Goal: Information Seeking & Learning: Check status

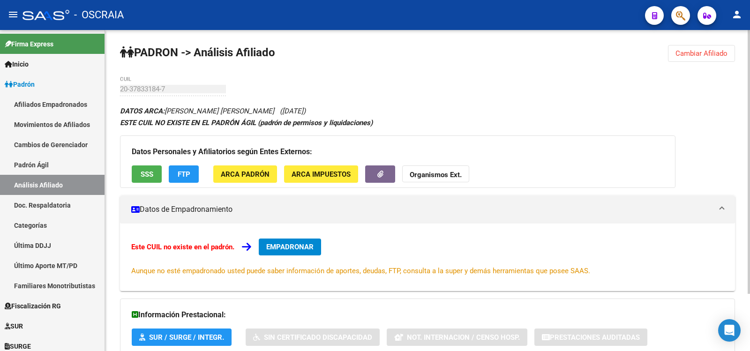
click at [457, 115] on div "DATOS ARCA: [PERSON_NAME] [PERSON_NAME] ([DATE]) ESTE CUIL NO EXISTE EN EL PADR…" at bounding box center [427, 251] width 615 height 293
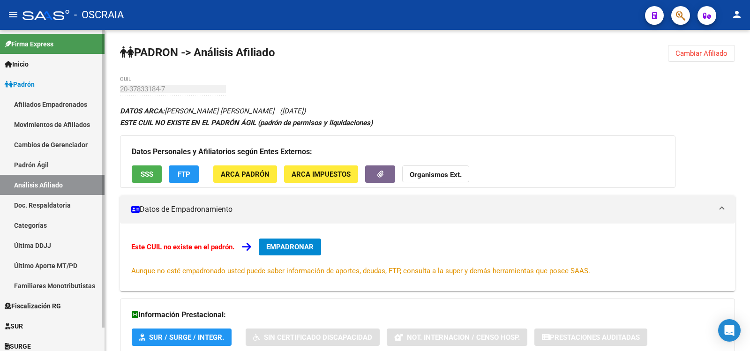
click at [79, 167] on link "Padrón Ágil" at bounding box center [52, 165] width 105 height 20
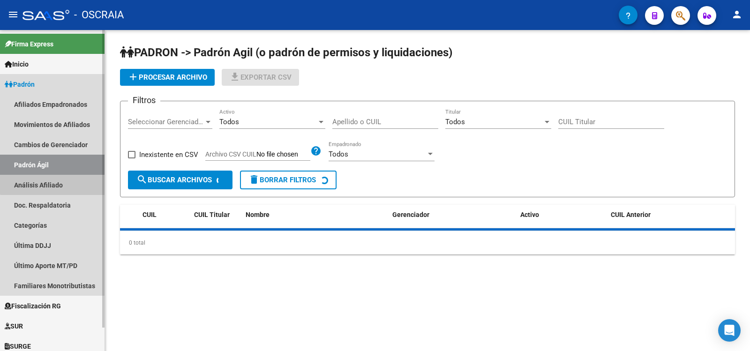
click at [78, 177] on link "Análisis Afiliado" at bounding box center [52, 185] width 105 height 20
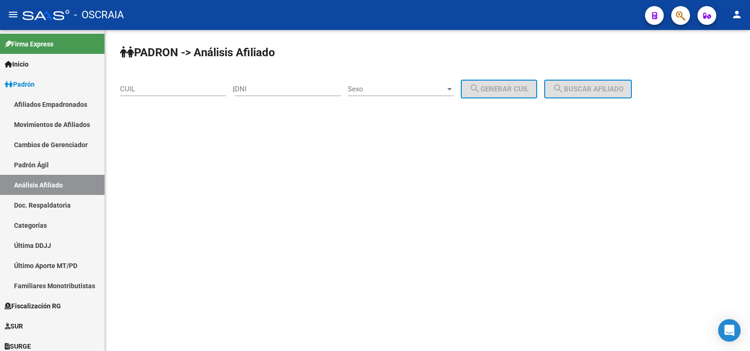
click at [279, 85] on input "DNI" at bounding box center [288, 89] width 106 height 8
paste input "44002855"
type input "44002855"
click at [427, 82] on div "Sexo Sexo" at bounding box center [401, 86] width 106 height 20
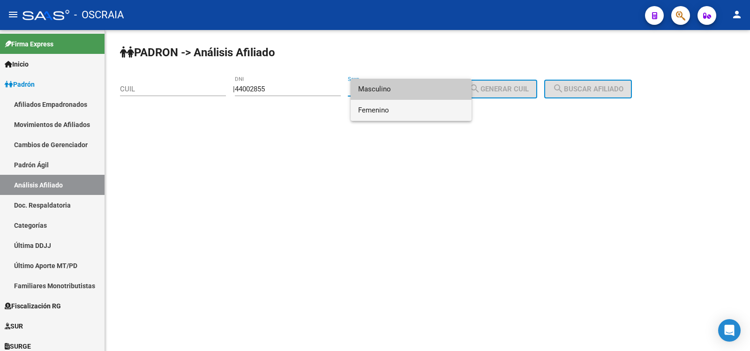
click at [414, 107] on span "Femenino" at bounding box center [411, 110] width 106 height 21
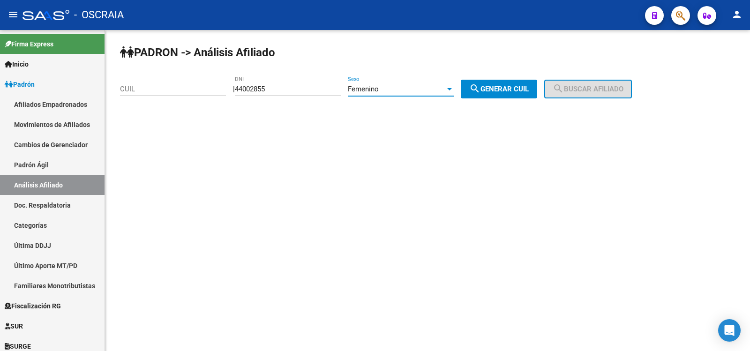
click at [478, 91] on button "search Generar CUIL" at bounding box center [499, 89] width 76 height 19
type input "27-44002855-7"
click at [584, 90] on span "search Buscar afiliado" at bounding box center [588, 89] width 71 height 8
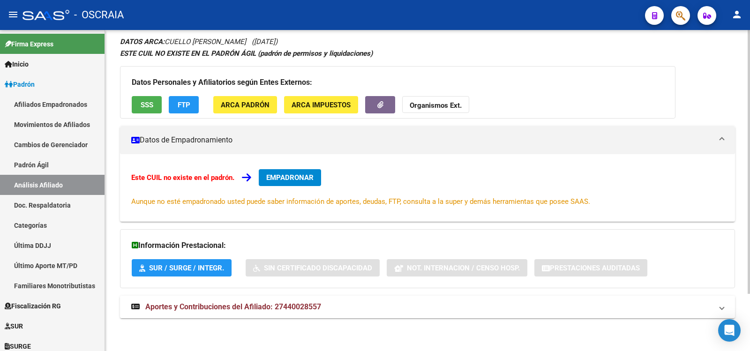
click at [288, 304] on span "Aportes y Contribuciones del Afiliado: 27440028557" at bounding box center [233, 306] width 176 height 9
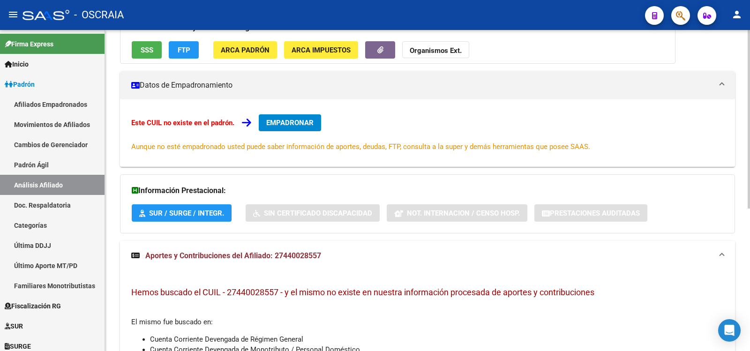
scroll to position [256, 0]
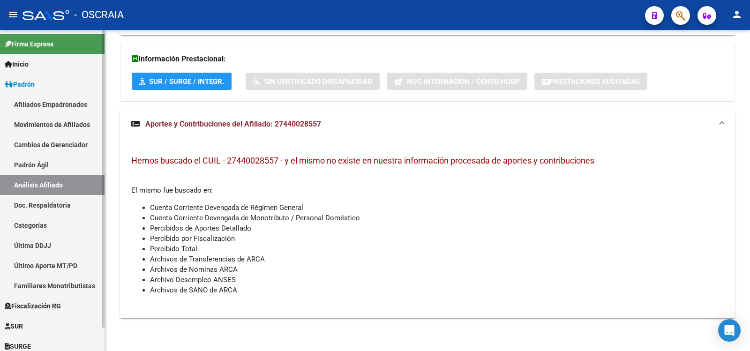
click at [33, 160] on link "Padrón Ágil" at bounding box center [52, 165] width 105 height 20
drag, startPoint x: 33, startPoint y: 160, endPoint x: 34, endPoint y: 172, distance: 11.8
click at [33, 160] on link "Padrón Ágil" at bounding box center [52, 165] width 105 height 20
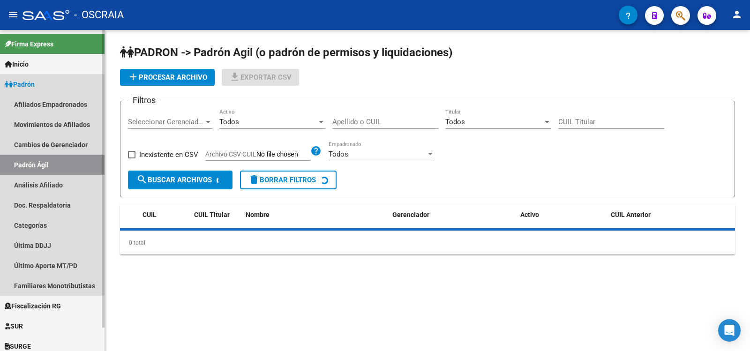
click at [35, 180] on link "Análisis Afiliado" at bounding box center [52, 185] width 105 height 20
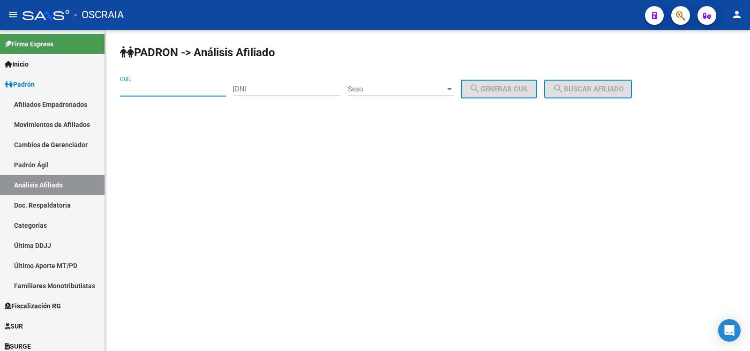
click at [187, 85] on input "CUIL" at bounding box center [173, 89] width 106 height 8
type input "3"
type input "27-36573247-2"
click at [600, 92] on span "search Buscar afiliado" at bounding box center [588, 89] width 71 height 8
click at [600, 92] on div "PADRON -> Análisis Afiliado 27-36573247-2 CUIL | DNI Sexo Sexo search Generar C…" at bounding box center [427, 79] width 645 height 98
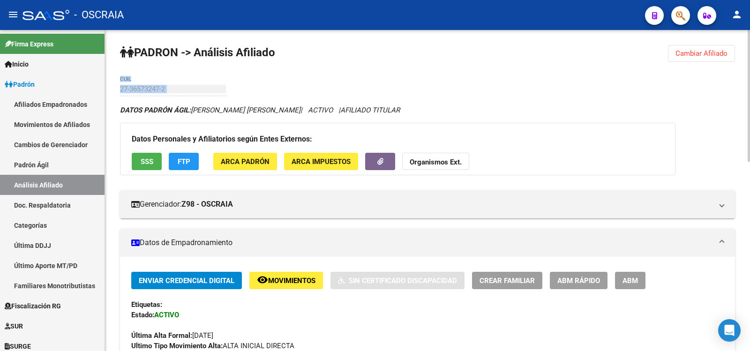
click at [33, 161] on link "Padrón Ágil" at bounding box center [52, 165] width 105 height 20
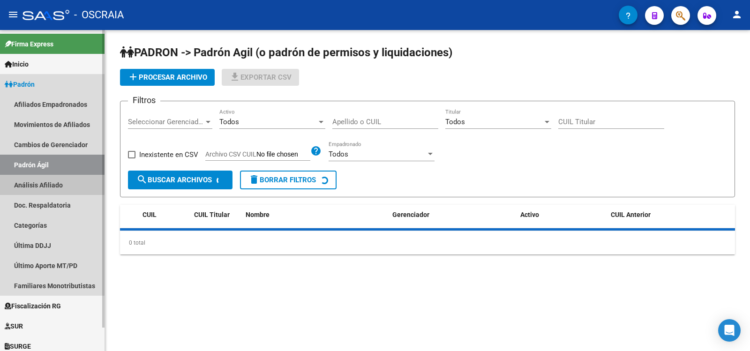
click at [47, 183] on link "Análisis Afiliado" at bounding box center [52, 185] width 105 height 20
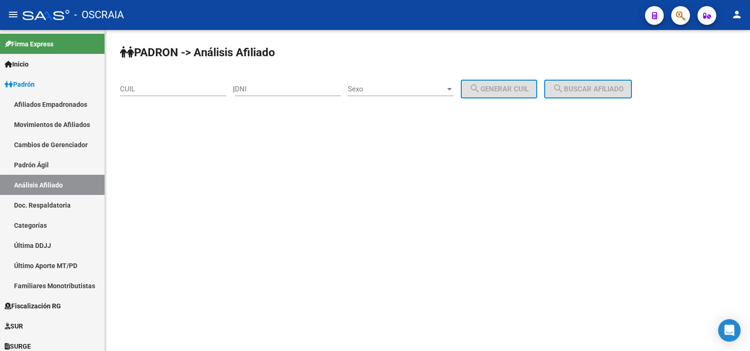
click at [215, 94] on div "CUIL" at bounding box center [173, 86] width 106 height 20
click at [213, 93] on input "CUIL" at bounding box center [173, 89] width 106 height 8
click at [213, 92] on input "CUIL" at bounding box center [173, 89] width 106 height 8
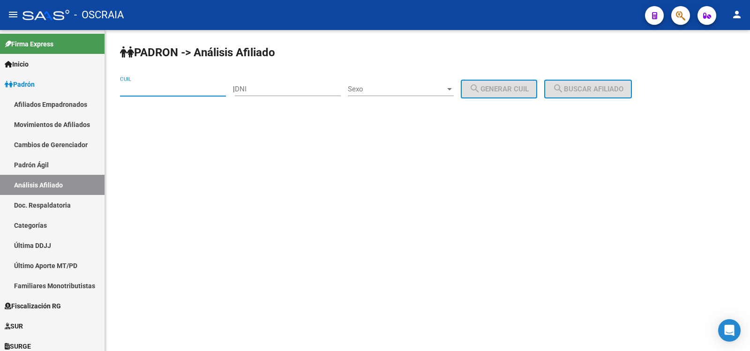
click at [211, 91] on input "CUIL" at bounding box center [173, 89] width 106 height 8
type input "27-31681734-1"
drag, startPoint x: 215, startPoint y: 89, endPoint x: 7, endPoint y: 42, distance: 213.7
click at [7, 42] on mat-sidenav-container "Firma Express Inicio Calendario SSS Instructivos Contacto OS Padrón Afiliados E…" at bounding box center [375, 190] width 750 height 321
click at [219, 88] on input "CUIL" at bounding box center [173, 89] width 106 height 8
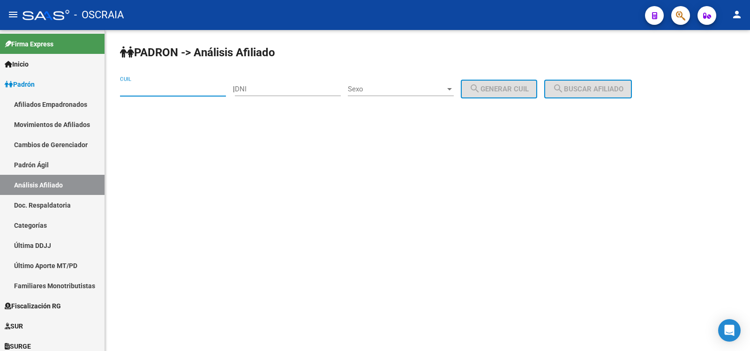
click at [219, 88] on input "CUIL" at bounding box center [173, 89] width 106 height 8
drag, startPoint x: 217, startPoint y: 90, endPoint x: 55, endPoint y: 98, distance: 162.9
click at [56, 99] on mat-sidenav-container "Firma Express Inicio Calendario SSS Instructivos Contacto OS Padrón Afiliados E…" at bounding box center [375, 190] width 750 height 321
type input "20-39254849-1"
click at [49, 169] on link "Padrón Ágil" at bounding box center [52, 165] width 105 height 20
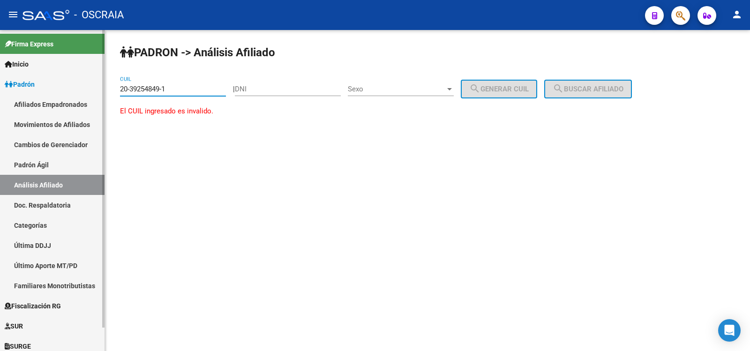
click at [49, 169] on link "Padrón Ágil" at bounding box center [52, 165] width 105 height 20
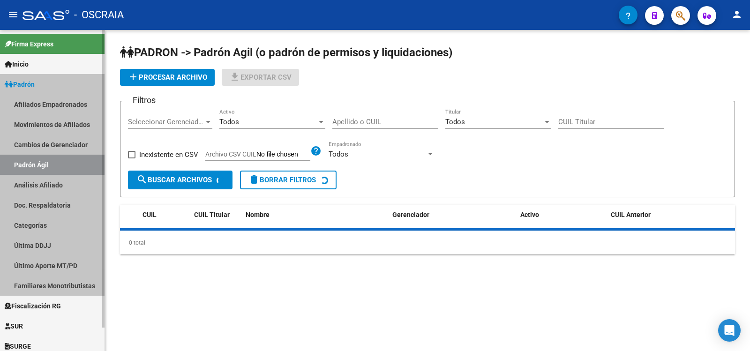
click at [45, 180] on link "Análisis Afiliado" at bounding box center [52, 185] width 105 height 20
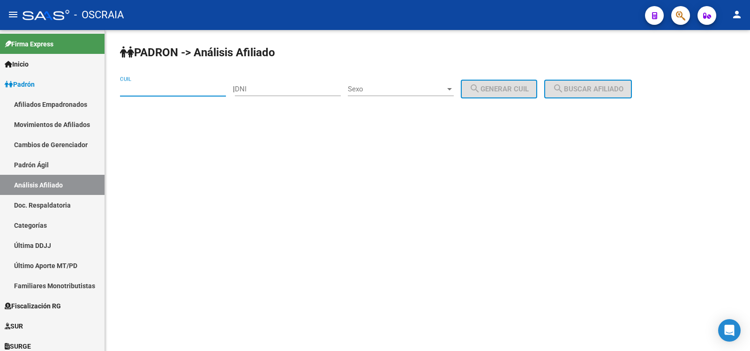
click at [185, 88] on input "CUIL" at bounding box center [173, 89] width 106 height 8
click at [154, 86] on input "CUIL" at bounding box center [173, 89] width 106 height 8
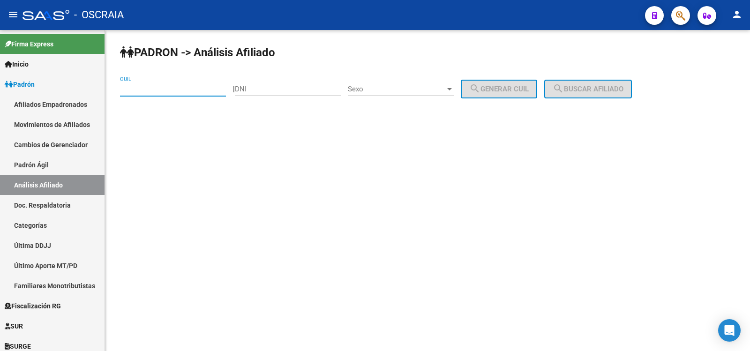
click at [154, 86] on input "CUIL" at bounding box center [173, 89] width 106 height 8
click at [255, 85] on input "DNI" at bounding box center [288, 89] width 106 height 8
type input "14230139"
click at [366, 85] on span "Sexo" at bounding box center [396, 89] width 97 height 8
click at [508, 89] on span "search Generar CUIL" at bounding box center [499, 89] width 60 height 8
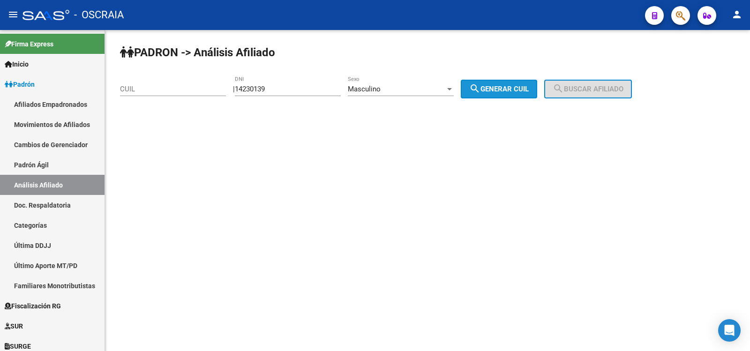
type input "20-14230139-4"
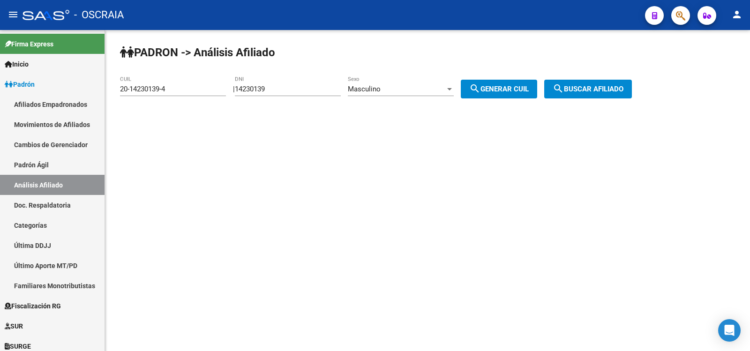
click at [564, 85] on button "search Buscar afiliado" at bounding box center [588, 89] width 88 height 19
click at [564, 85] on div "PADRON -> Análisis Afiliado 20-14230139-4 CUIL | 14230139 DNI Masculino Sexo se…" at bounding box center [427, 79] width 645 height 98
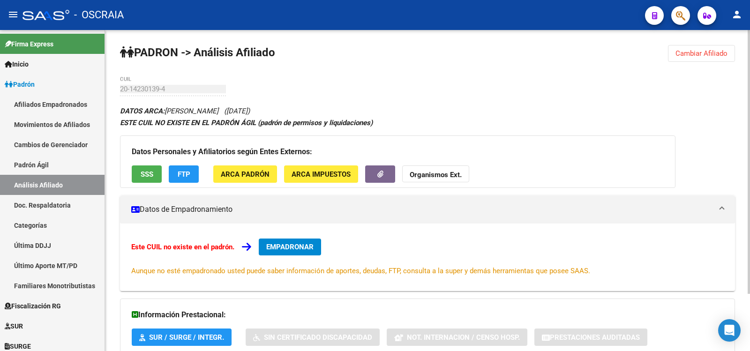
click at [407, 86] on div "PADRON -> Análisis Afiliado Cambiar Afiliado 20-14230139-4 CUIL DATOS ARCA: [PE…" at bounding box center [427, 225] width 645 height 390
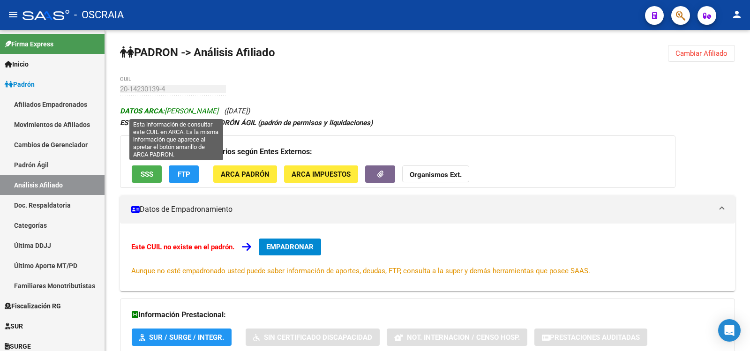
copy icon "[PERSON_NAME] ([DATE])"
drag, startPoint x: 285, startPoint y: 111, endPoint x: 167, endPoint y: 113, distance: 118.1
click at [167, 113] on div "DATOS ARCA: [PERSON_NAME] ([DATE]) ESTE CUIL NO EXISTE EN EL PADRÓN ÁGIL (padró…" at bounding box center [427, 251] width 615 height 293
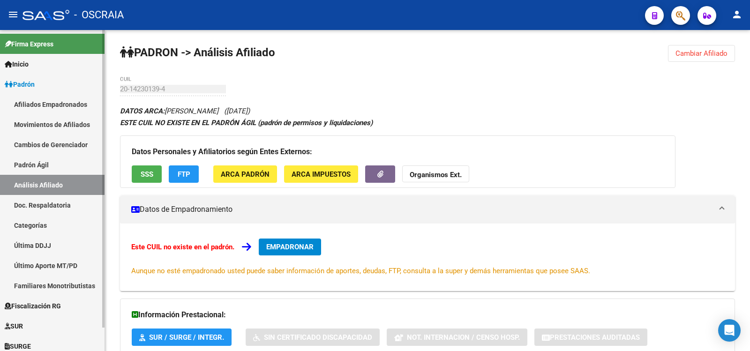
click at [38, 177] on link "Análisis Afiliado" at bounding box center [52, 185] width 105 height 20
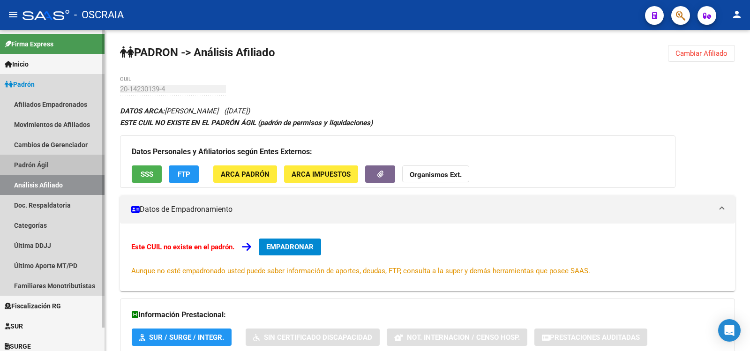
click at [49, 165] on link "Padrón Ágil" at bounding box center [52, 165] width 105 height 20
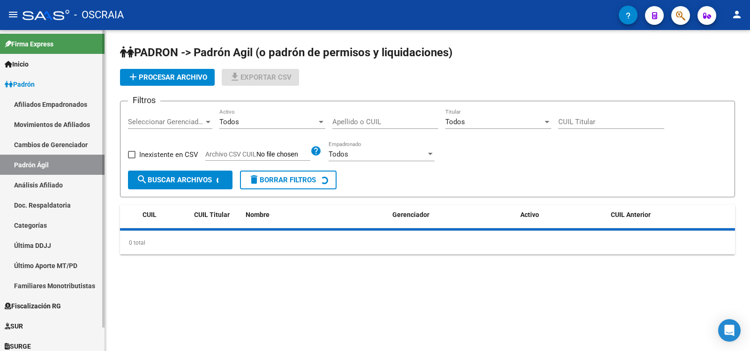
click at [59, 181] on link "Análisis Afiliado" at bounding box center [52, 185] width 105 height 20
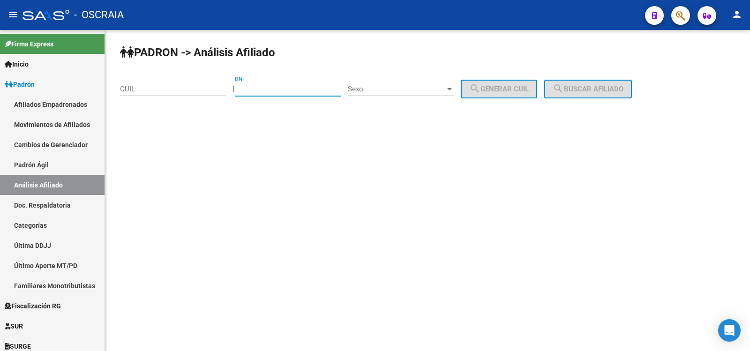
click at [273, 89] on input "DNI" at bounding box center [288, 89] width 106 height 8
type input "31297579"
click at [392, 78] on div "Sexo Sexo" at bounding box center [401, 86] width 106 height 20
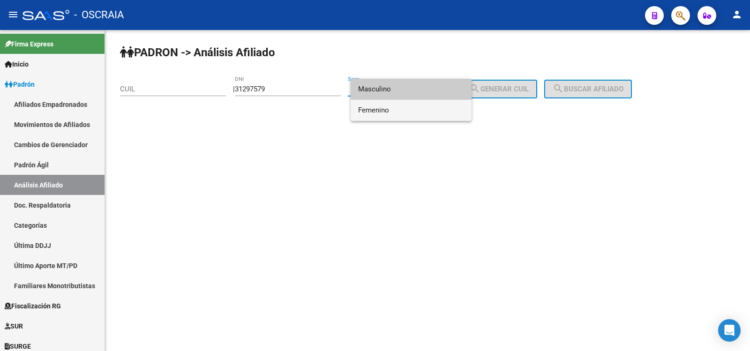
click at [401, 105] on span "Femenino" at bounding box center [411, 110] width 106 height 21
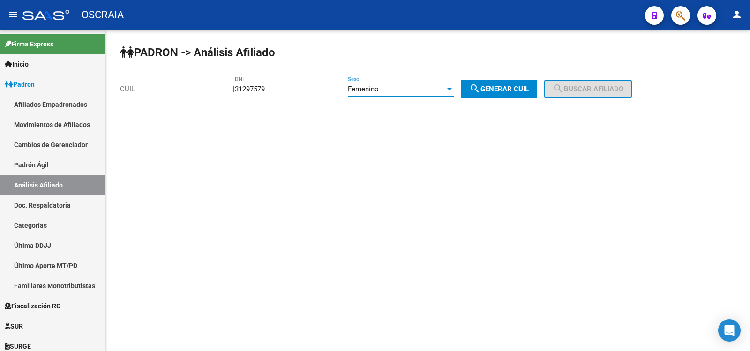
click at [502, 97] on button "search Generar CUIL" at bounding box center [499, 89] width 76 height 19
type input "27-31297579-9"
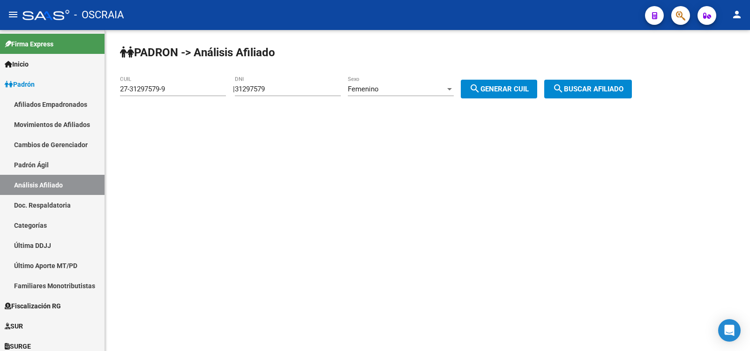
click at [597, 93] on span "search Buscar afiliado" at bounding box center [588, 89] width 71 height 8
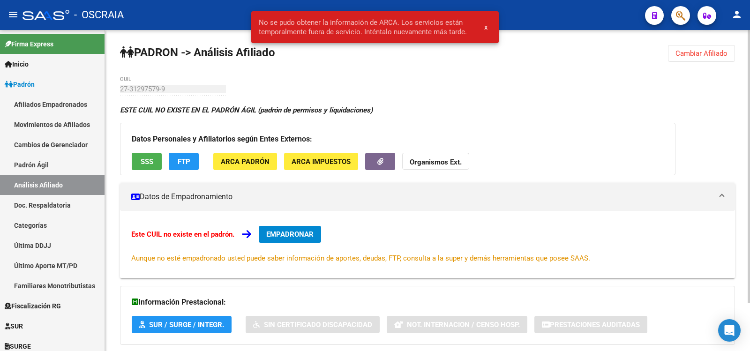
click at [485, 31] on span "x" at bounding box center [485, 27] width 3 height 8
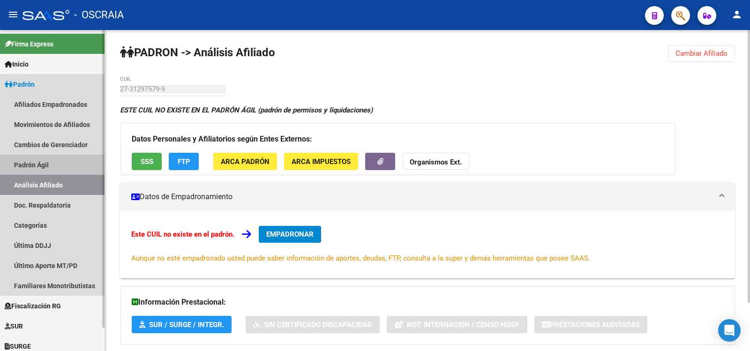
click at [67, 165] on link "Padrón Ágil" at bounding box center [52, 165] width 105 height 20
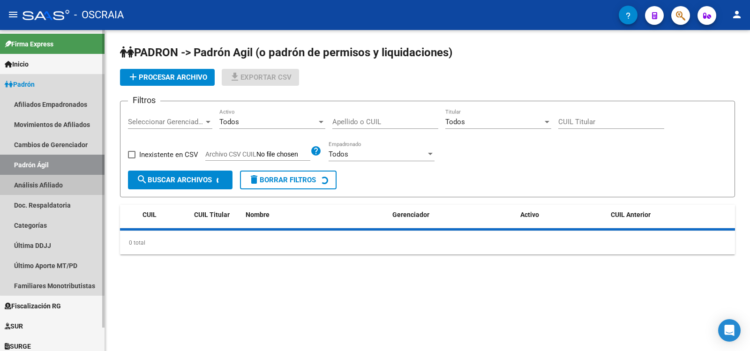
click at [65, 178] on link "Análisis Afiliado" at bounding box center [52, 185] width 105 height 20
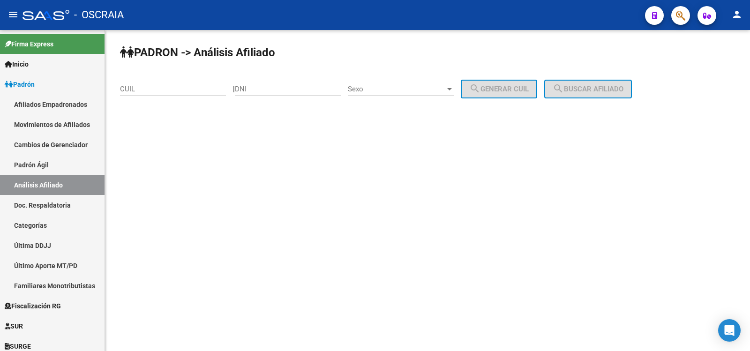
click at [276, 85] on input "DNI" at bounding box center [288, 89] width 106 height 8
type input "31297573"
click at [384, 92] on span "Sexo" at bounding box center [396, 89] width 97 height 8
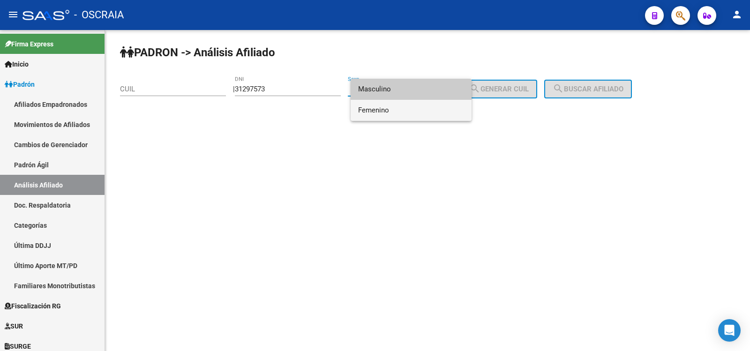
click at [399, 111] on span "Femenino" at bounding box center [411, 110] width 106 height 21
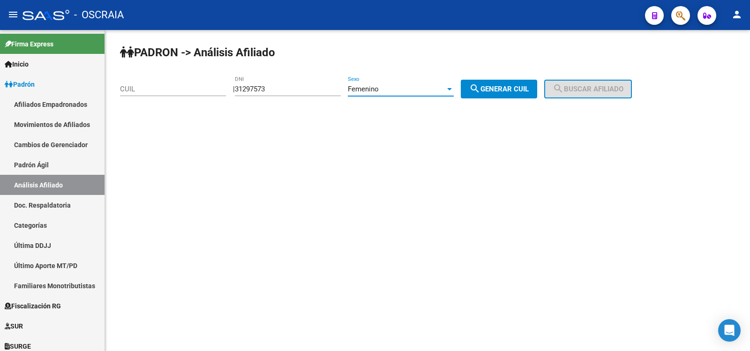
click at [523, 96] on button "search Generar CUIL" at bounding box center [499, 89] width 76 height 19
type input "23-31297573-4"
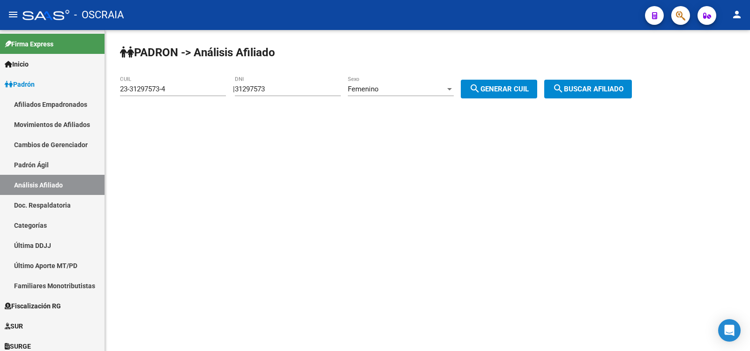
click at [587, 86] on span "search Buscar afiliado" at bounding box center [588, 89] width 71 height 8
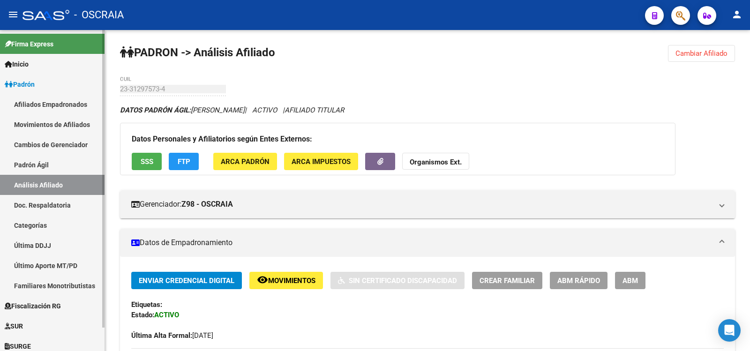
click at [45, 173] on link "Padrón Ágil" at bounding box center [52, 165] width 105 height 20
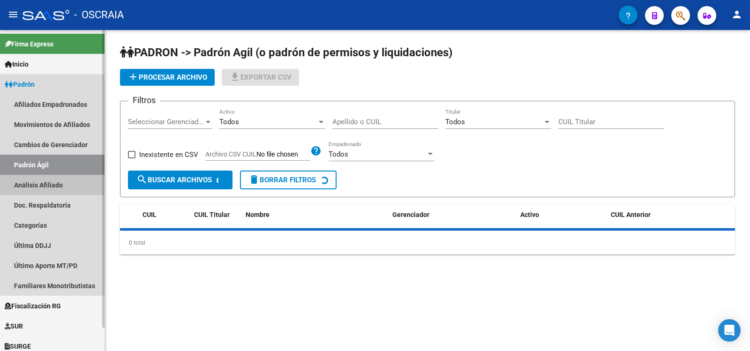
click at [45, 177] on link "Análisis Afiliado" at bounding box center [52, 185] width 105 height 20
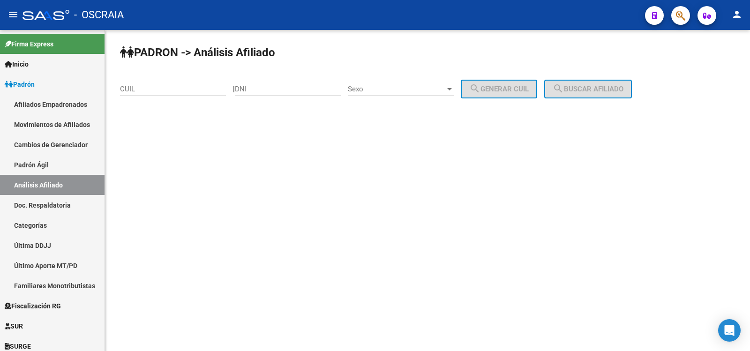
click at [160, 93] on div "CUIL" at bounding box center [173, 86] width 106 height 20
paste input "27-26539106-6"
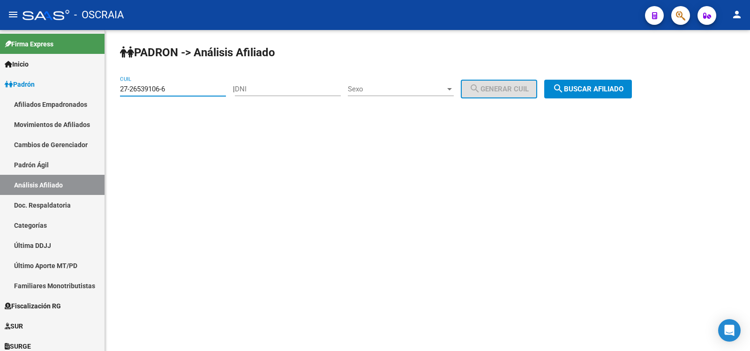
type input "27-26539106-6"
click at [610, 80] on button "search Buscar afiliado" at bounding box center [588, 89] width 88 height 19
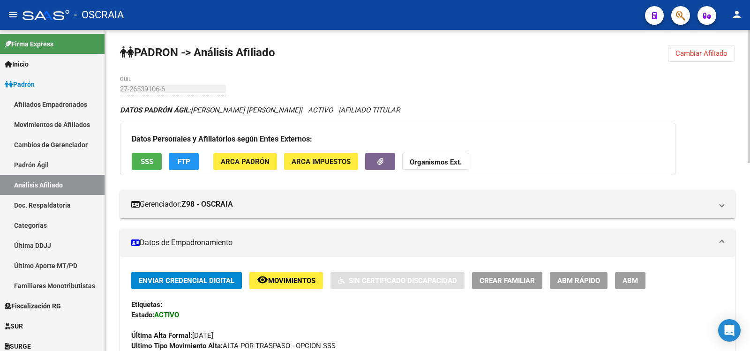
scroll to position [313, 0]
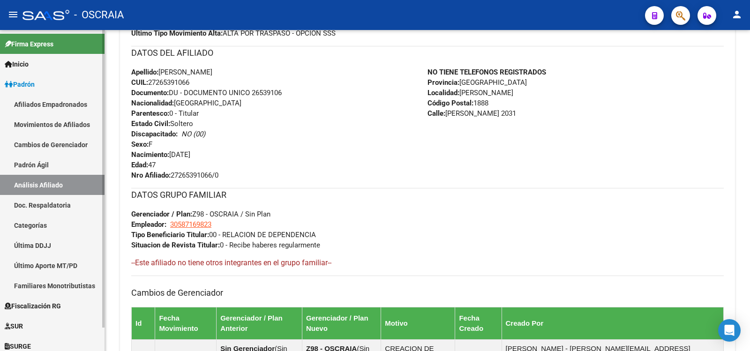
click at [44, 170] on link "Padrón Ágil" at bounding box center [52, 165] width 105 height 20
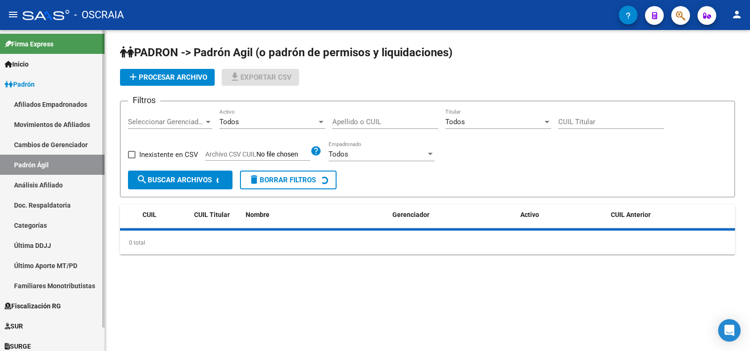
click at [49, 191] on link "Análisis Afiliado" at bounding box center [52, 185] width 105 height 20
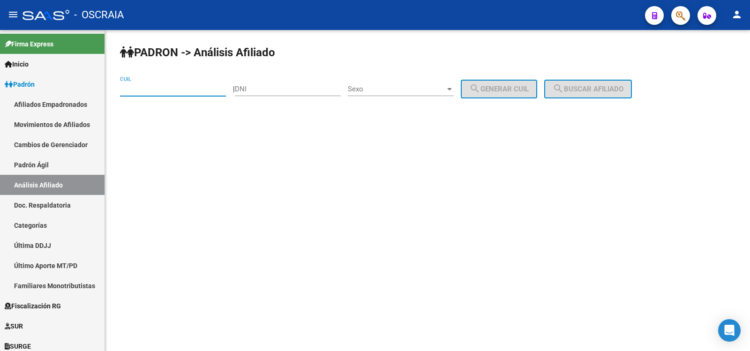
drag, startPoint x: 157, startPoint y: 87, endPoint x: 247, endPoint y: 90, distance: 90.5
click at [157, 87] on input "CUIL" at bounding box center [173, 89] width 106 height 8
paste input "20-35757934-2"
type input "20-35757934-2"
click at [623, 89] on span "search Buscar afiliado" at bounding box center [588, 89] width 71 height 8
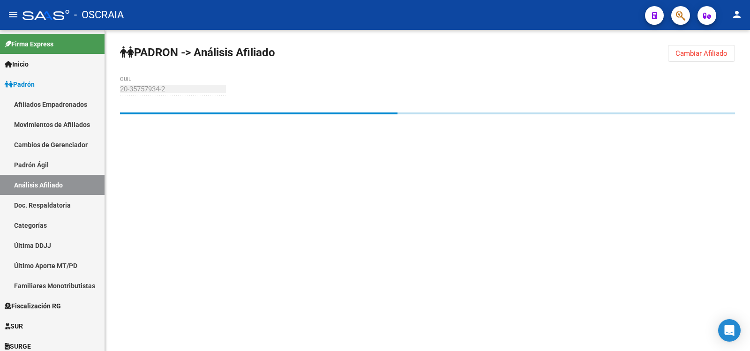
click at [153, 83] on div "20-35757934-2 CUIL" at bounding box center [173, 86] width 106 height 20
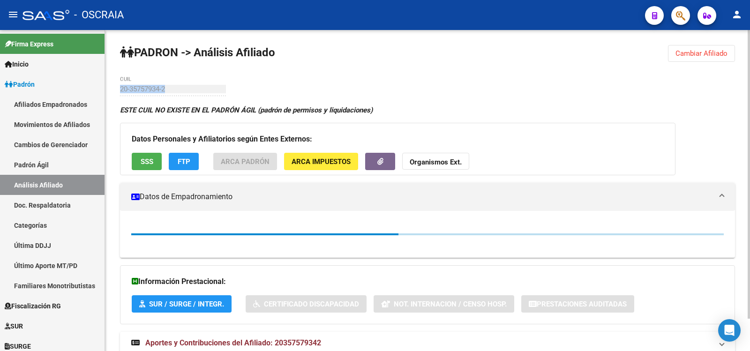
click at [153, 83] on div "20-35757934-2 CUIL" at bounding box center [173, 86] width 106 height 20
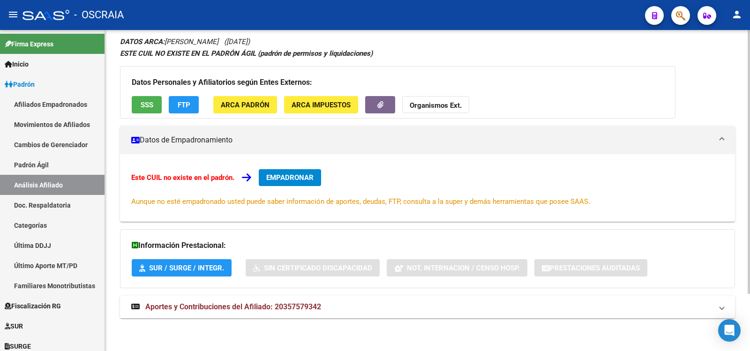
click at [303, 308] on span "Aportes y Contribuciones del Afiliado: 20357579342" at bounding box center [233, 306] width 176 height 9
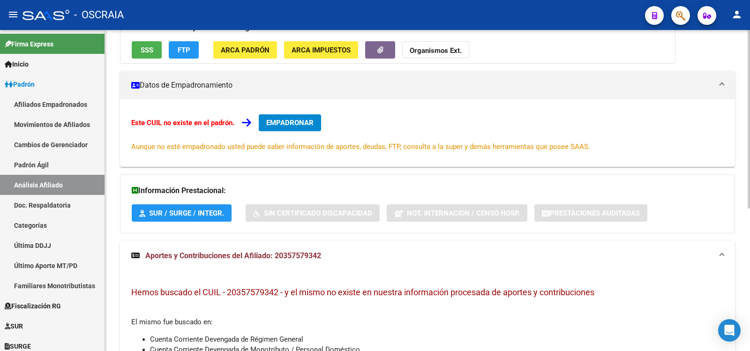
scroll to position [256, 0]
